Goal: Communication & Community: Participate in discussion

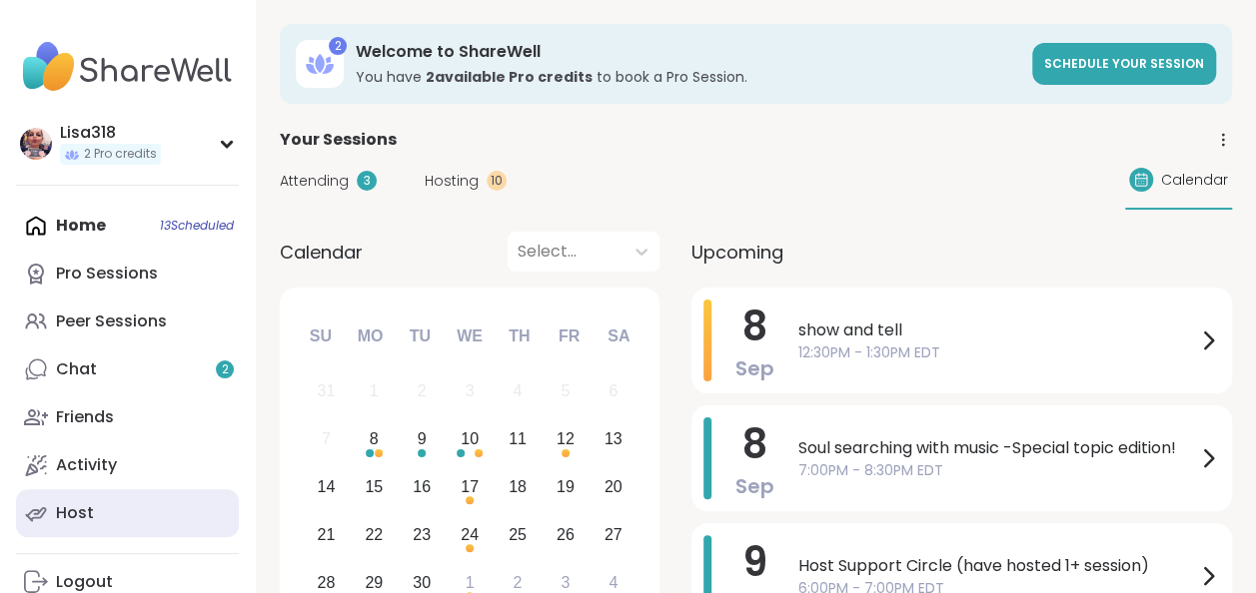
click at [81, 512] on div "Host" at bounding box center [75, 513] width 38 height 22
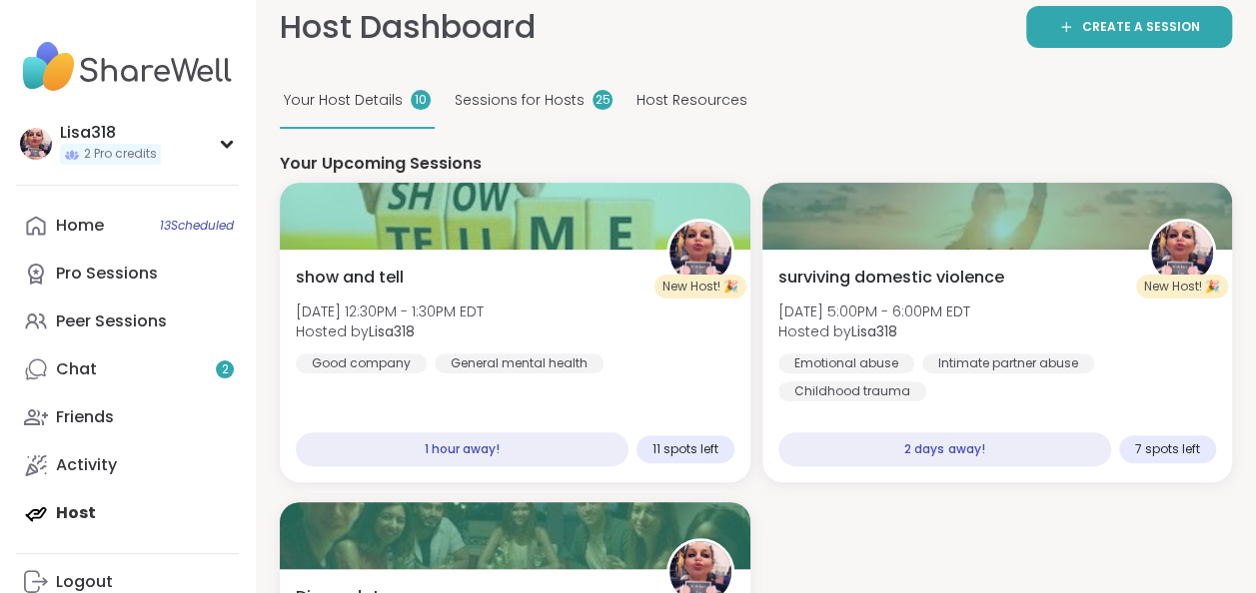
scroll to position [115, 0]
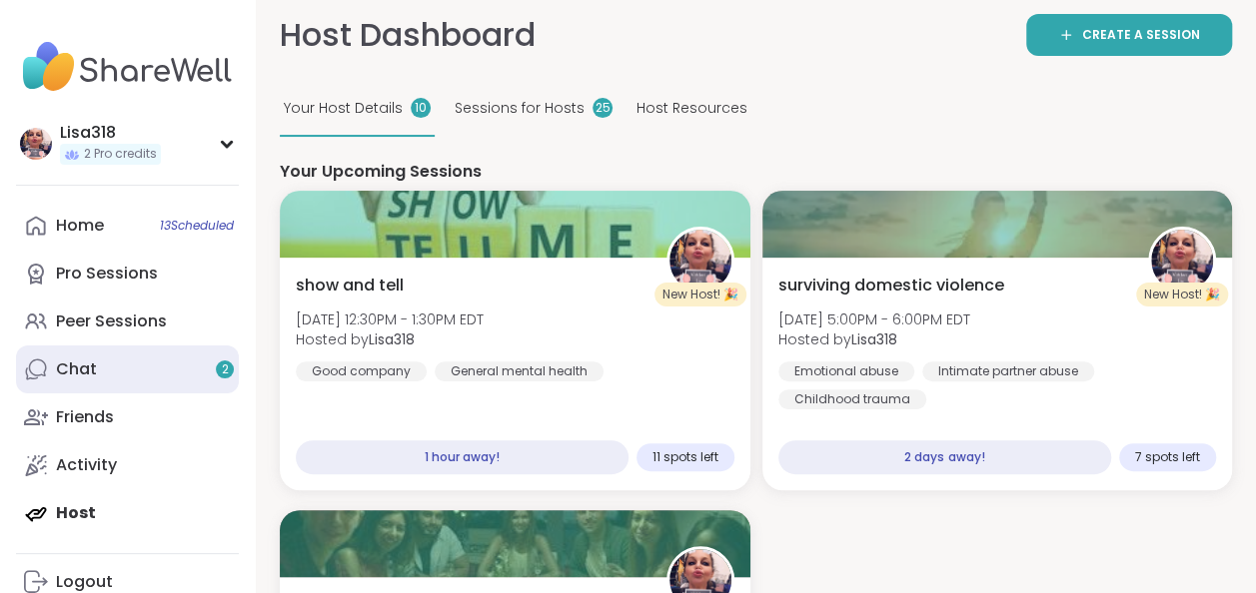
click at [125, 369] on link "Chat 2" at bounding box center [127, 370] width 223 height 48
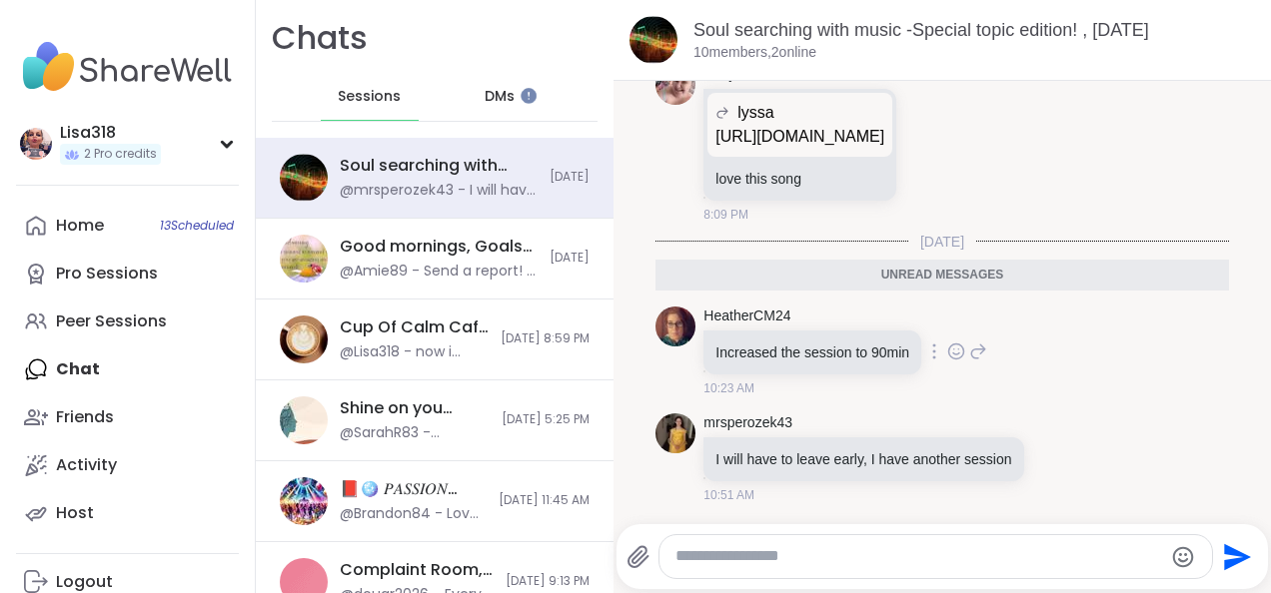
click at [949, 346] on icon at bounding box center [956, 351] width 15 height 15
click at [797, 322] on div "Select Reaction: Heart" at bounding box center [797, 320] width 18 height 18
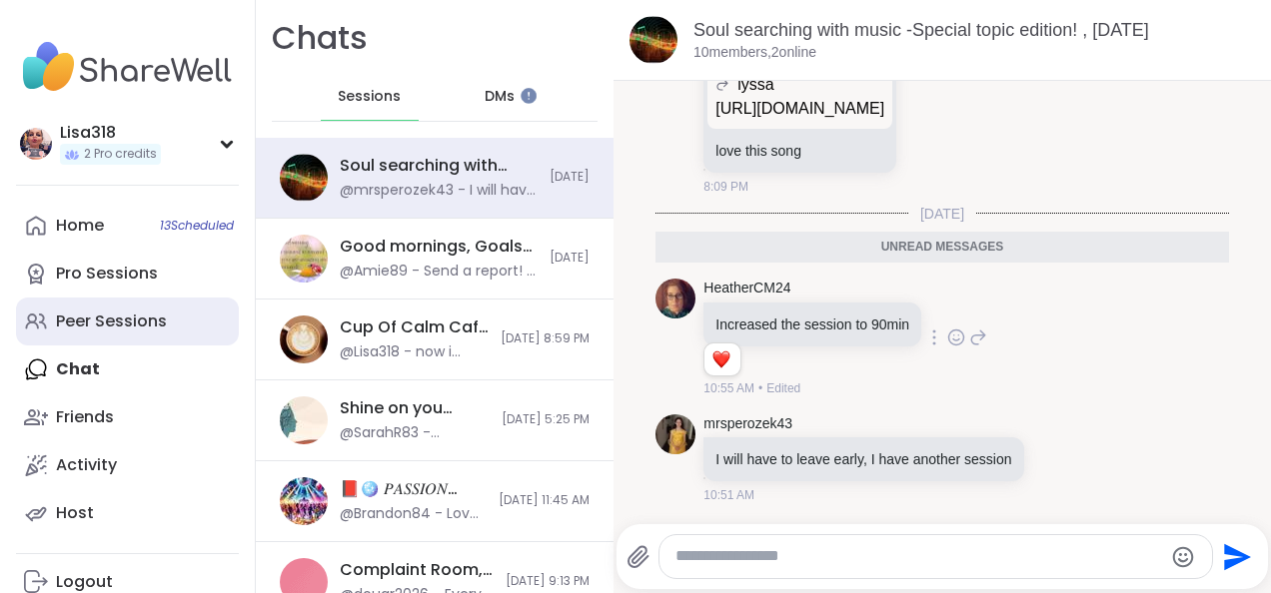
click at [119, 321] on div "Peer Sessions" at bounding box center [111, 322] width 111 height 22
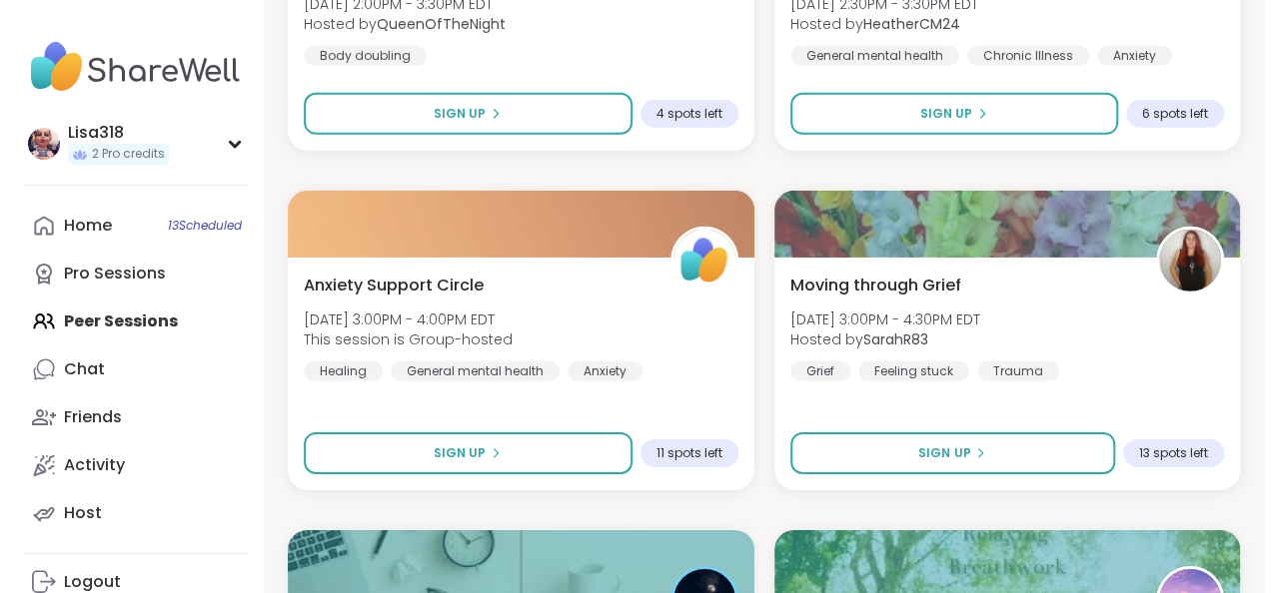
scroll to position [2915, 0]
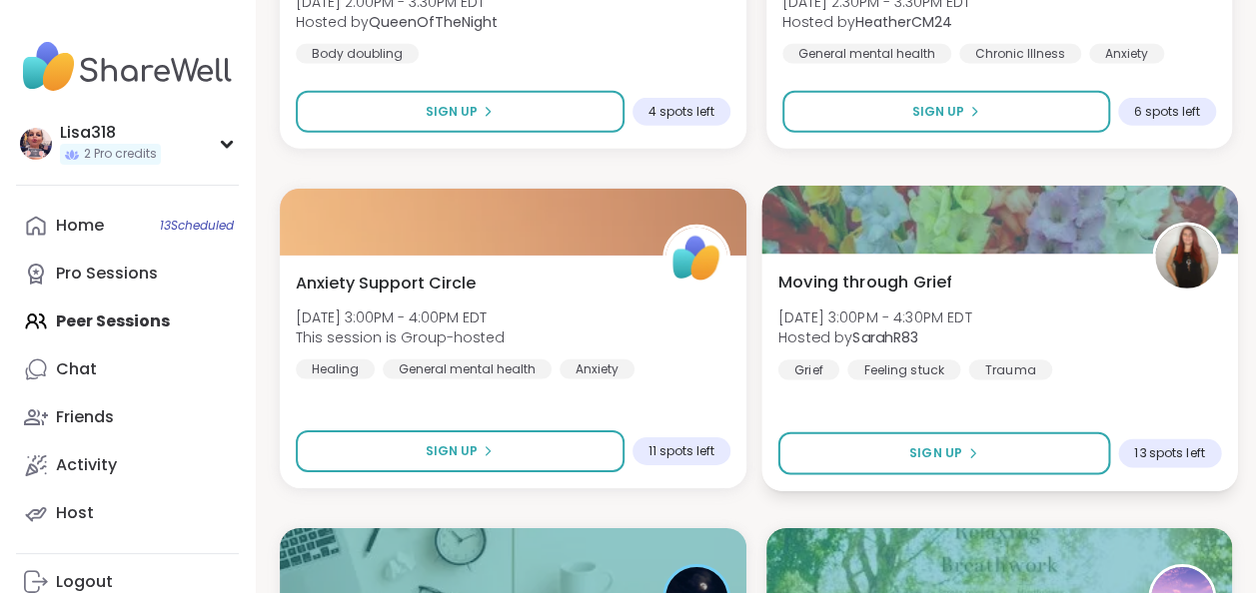
click at [1000, 254] on div at bounding box center [998, 220] width 475 height 68
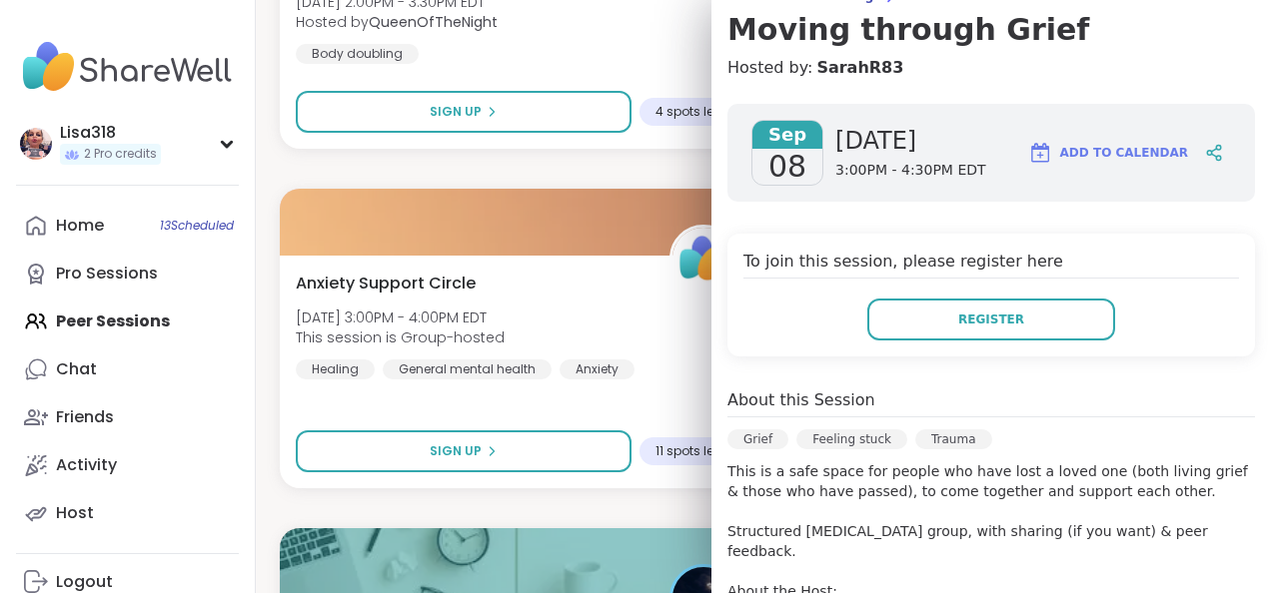
scroll to position [198, 0]
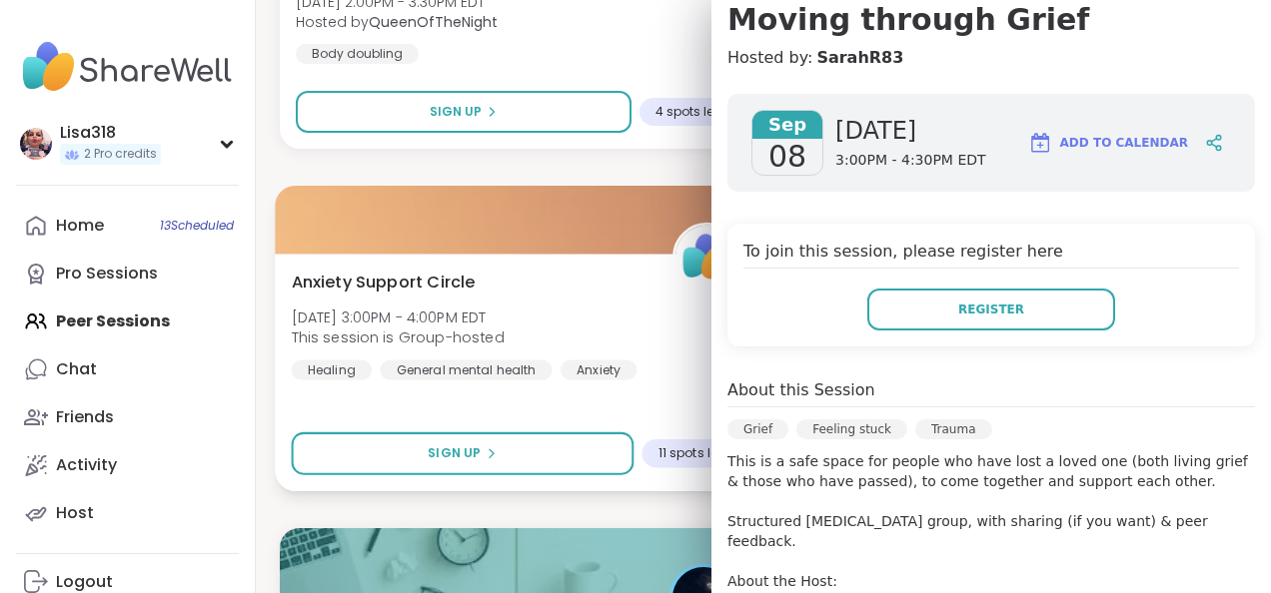
click at [667, 412] on div "Anxiety Support Circle [DATE] 3:00PM - 4:00PM EDT This session is Group-hosted …" at bounding box center [516, 373] width 482 height 238
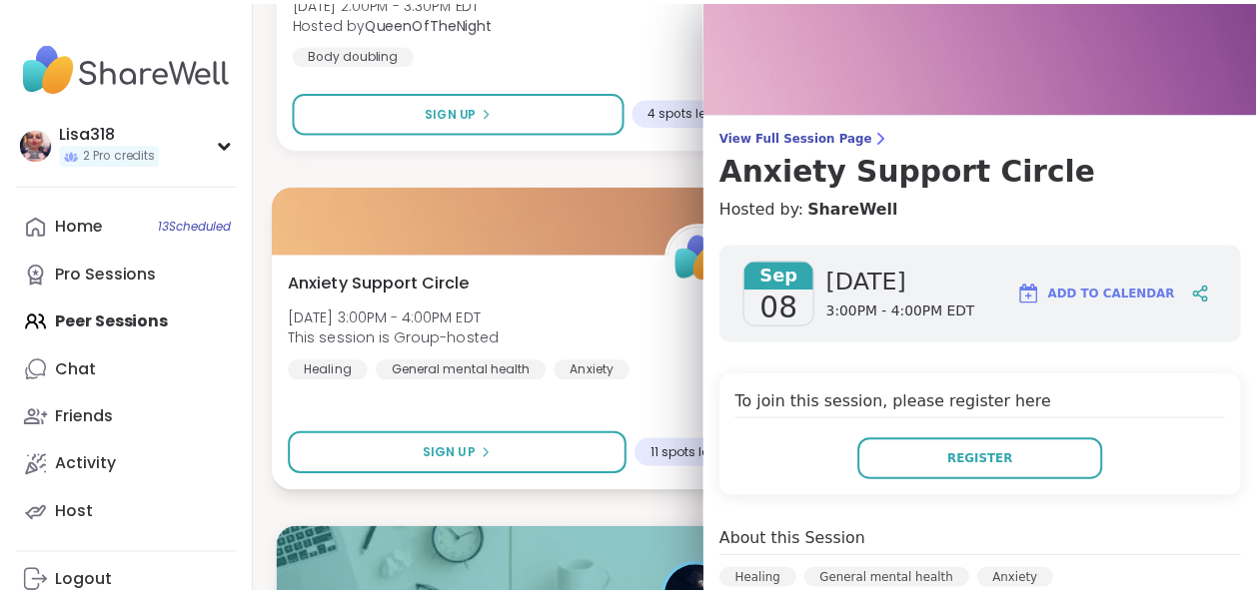
scroll to position [0, 0]
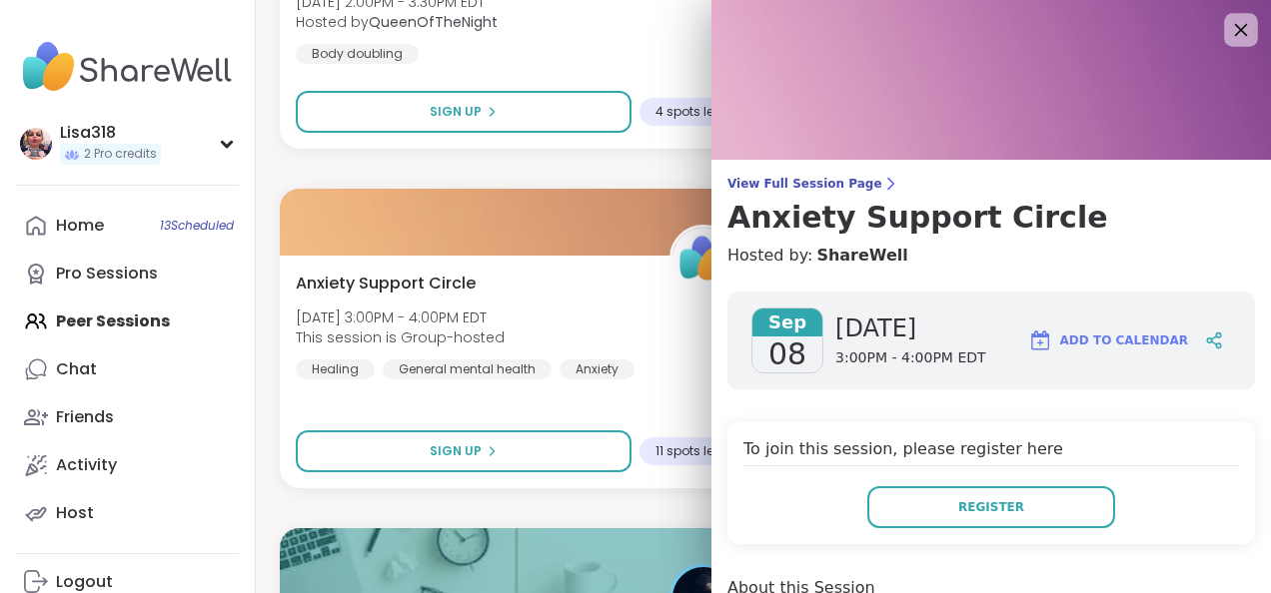
click at [1235, 30] on icon at bounding box center [1241, 30] width 13 height 13
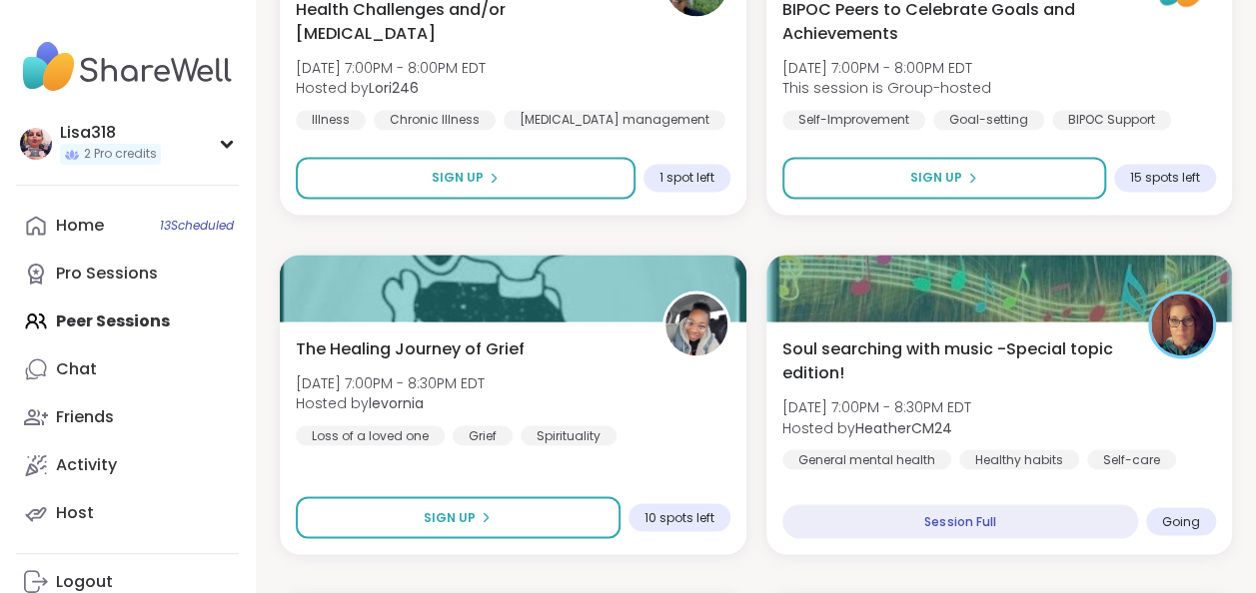
scroll to position [5228, 0]
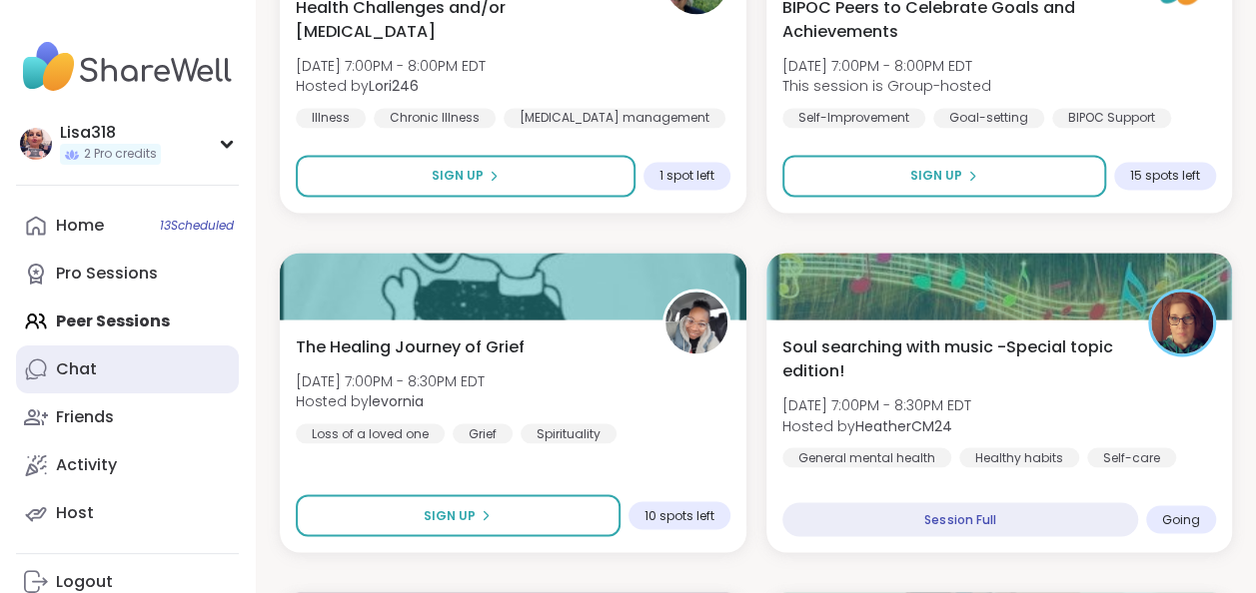
click at [72, 373] on div "Chat" at bounding box center [76, 370] width 41 height 22
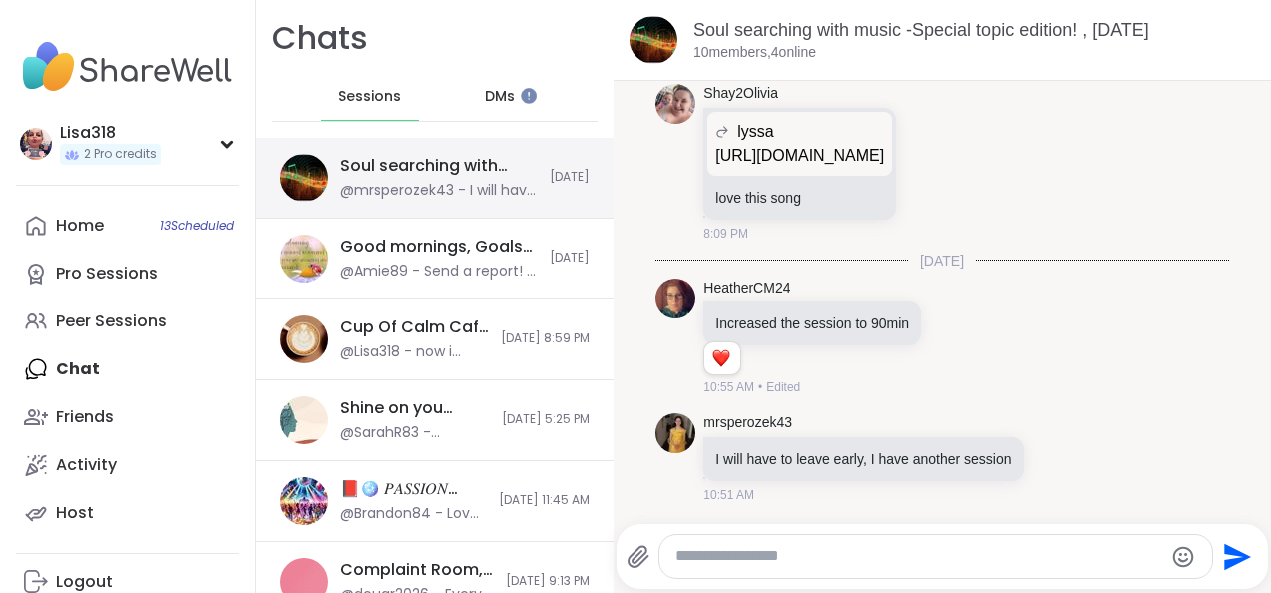
click at [486, 188] on div "@mrsperozek43 - I will have to leave early, I have another session" at bounding box center [439, 191] width 198 height 20
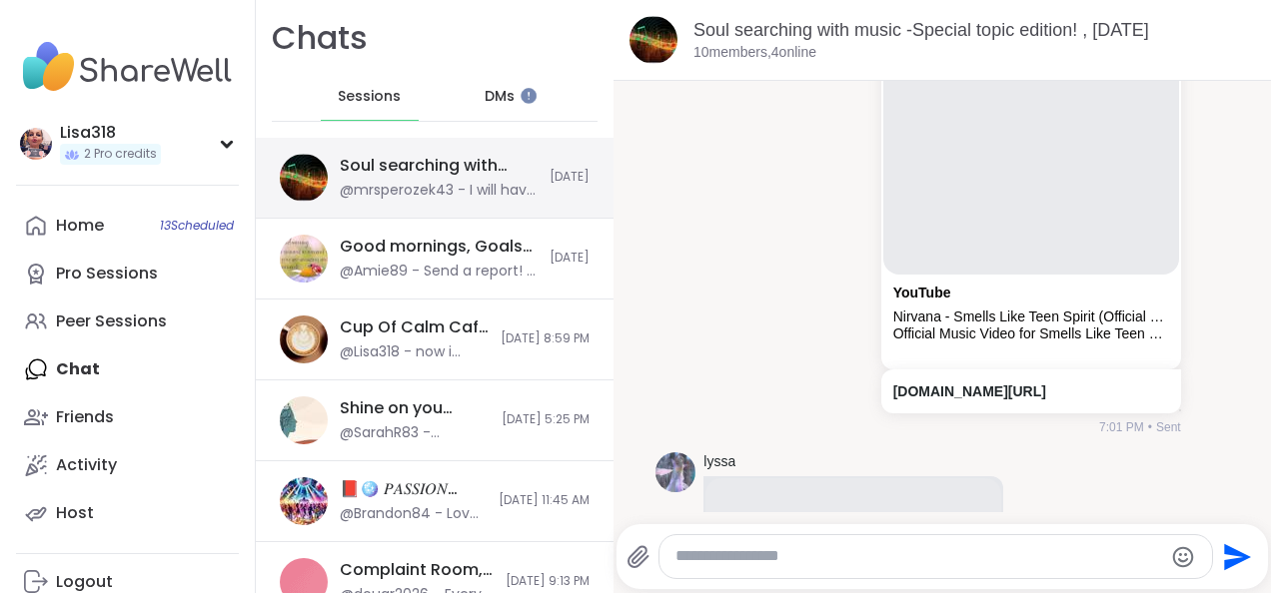
scroll to position [2103, 0]
